Goal: Check status: Check status

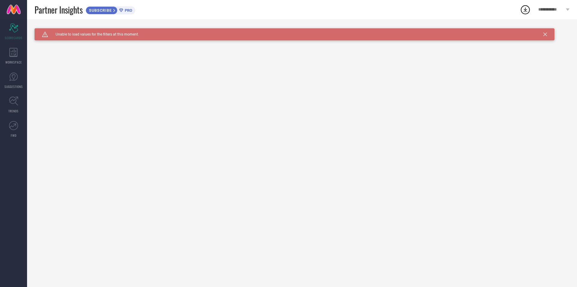
click at [544, 33] on div "Caution Created with Sketch. Unable to load values for the filters at this mome…" at bounding box center [295, 34] width 520 height 12
click at [14, 55] on icon at bounding box center [13, 52] width 8 height 9
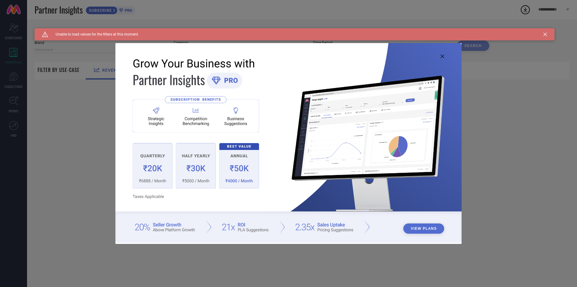
type input "1 STOP FASHION"
type input "All"
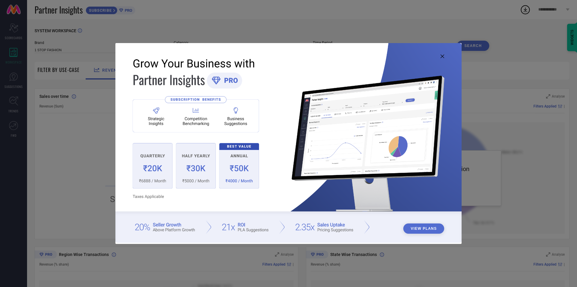
click at [443, 56] on icon at bounding box center [443, 56] width 4 height 4
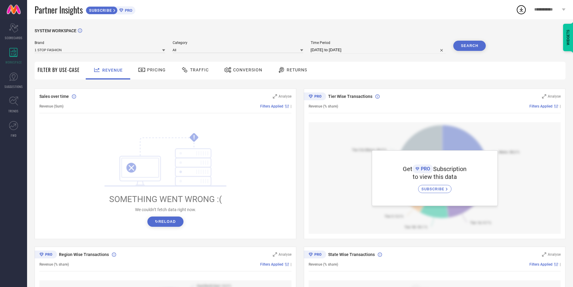
click at [151, 69] on span "Pricing" at bounding box center [156, 69] width 19 height 5
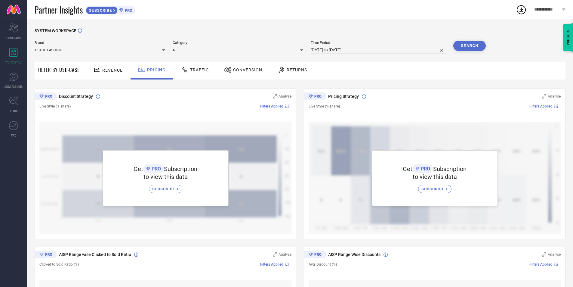
click at [240, 69] on span "Conversion" at bounding box center [247, 69] width 29 height 5
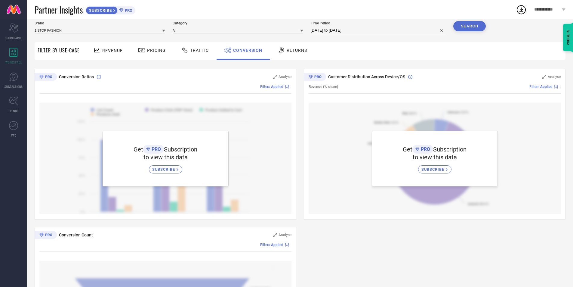
scroll to position [30, 0]
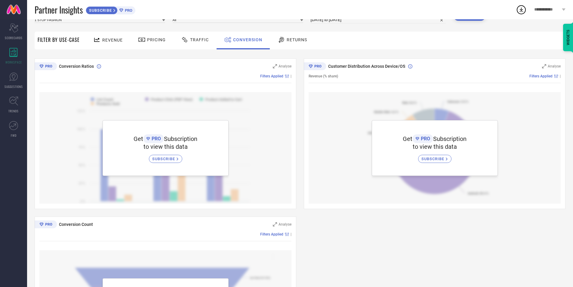
click at [295, 44] on div "Returns" at bounding box center [292, 40] width 32 height 10
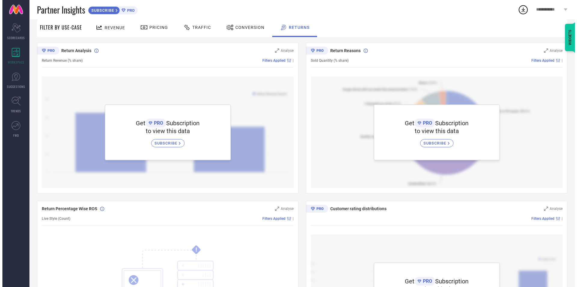
scroll to position [0, 0]
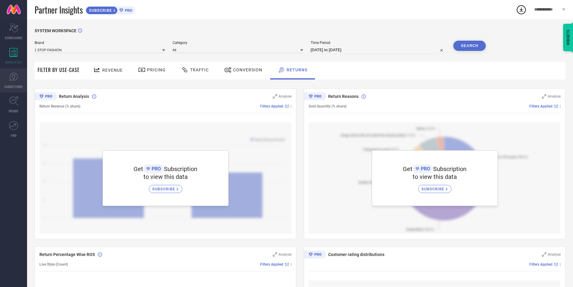
click at [11, 82] on link "SUGGESTIONS" at bounding box center [13, 80] width 27 height 24
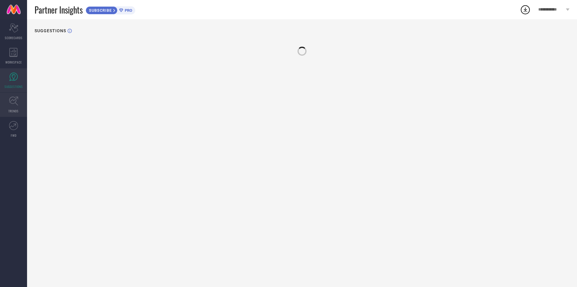
click at [17, 105] on icon at bounding box center [13, 101] width 9 height 9
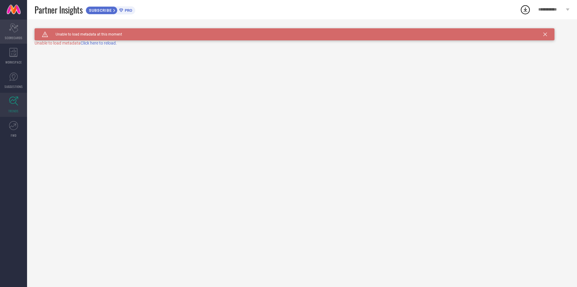
click at [18, 29] on icon "Scorecard" at bounding box center [13, 27] width 9 height 9
click at [129, 11] on span "PRO" at bounding box center [127, 10] width 9 height 5
